Goal: Task Accomplishment & Management: Use online tool/utility

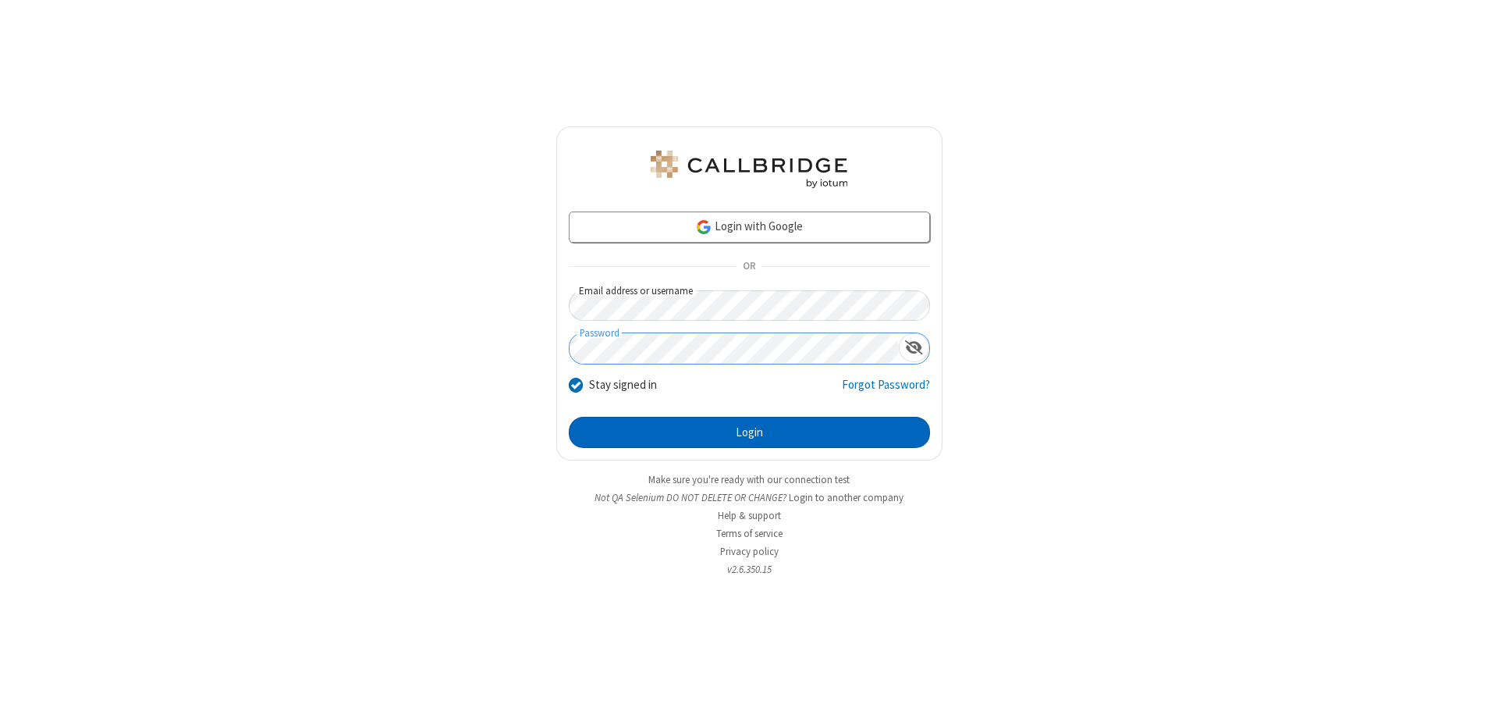
click at [749, 432] on button "Login" at bounding box center [749, 432] width 361 height 31
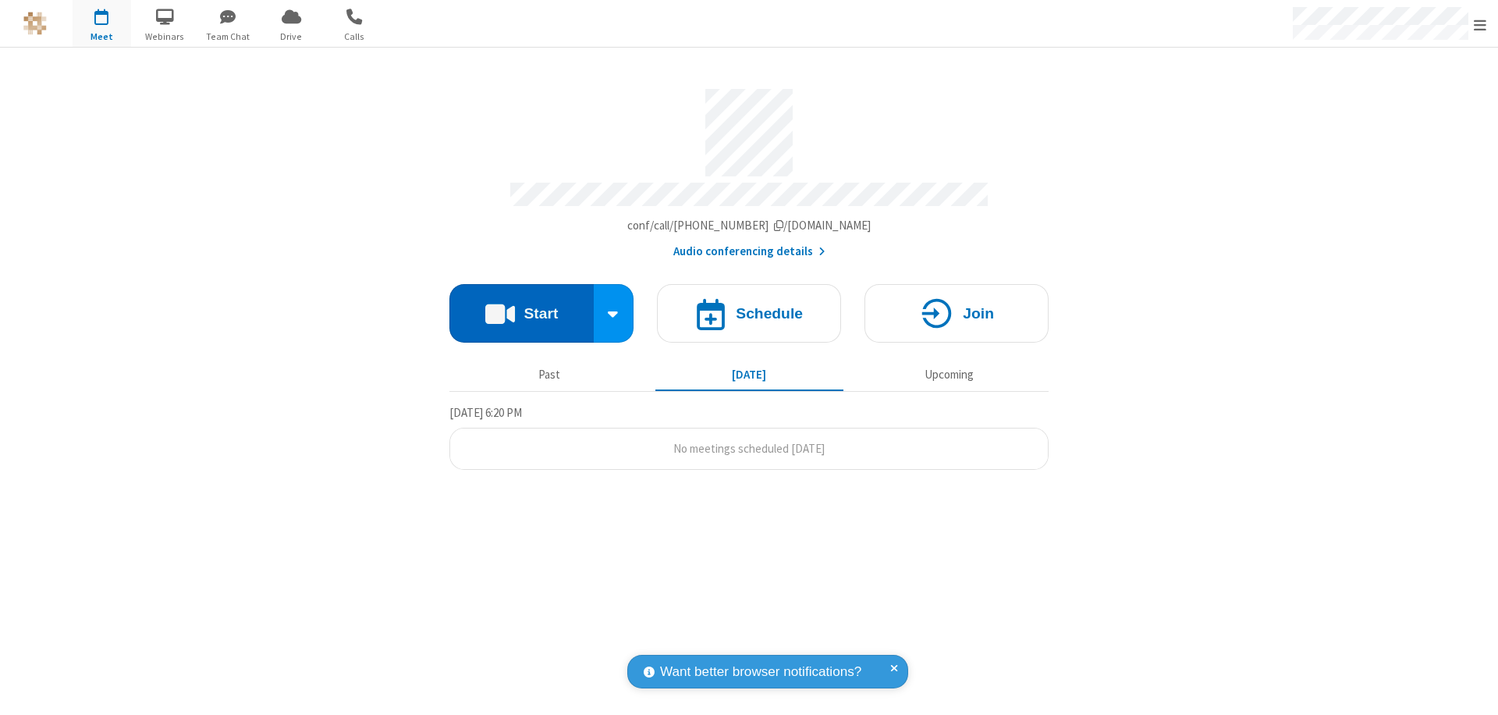
click at [521, 306] on button "Start" at bounding box center [521, 313] width 144 height 59
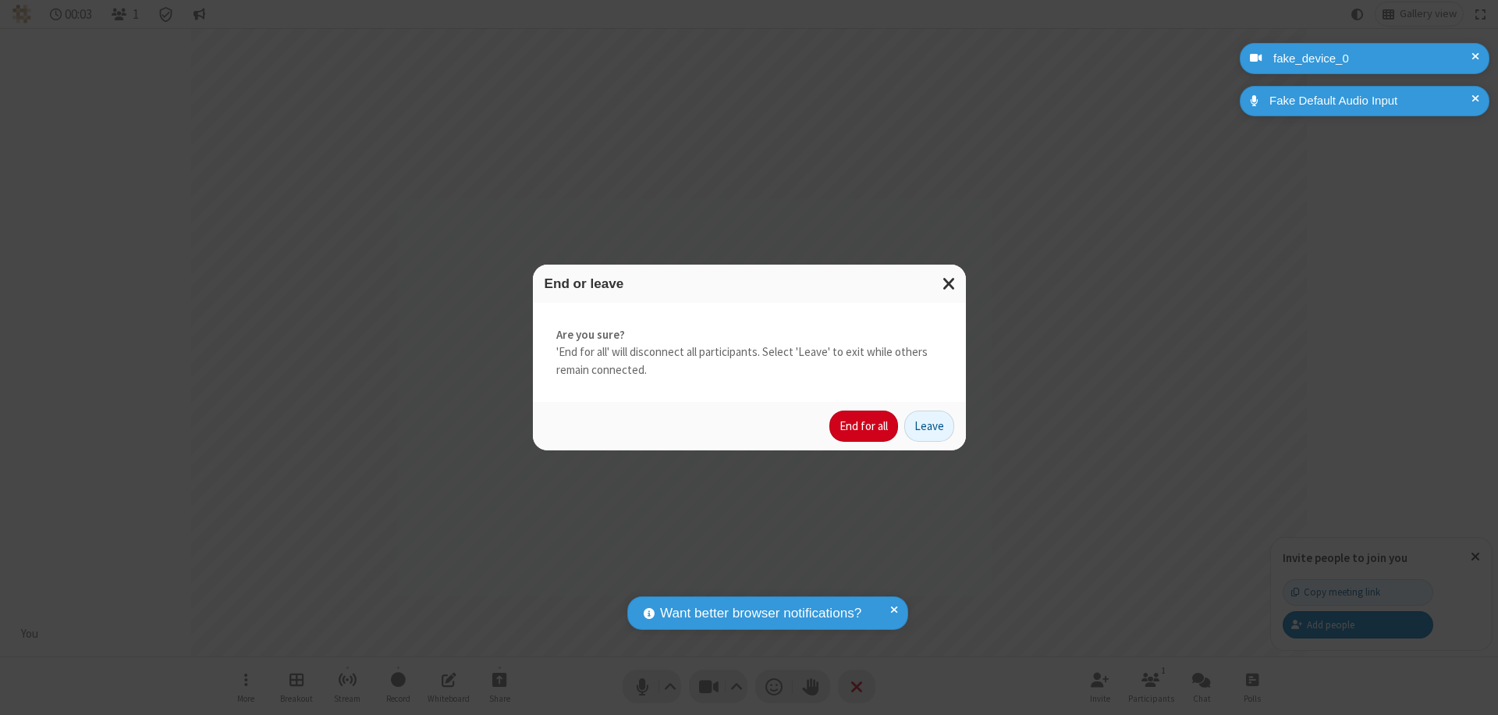
click at [865, 426] on button "End for all" at bounding box center [863, 425] width 69 height 31
